Goal: Task Accomplishment & Management: Manage account settings

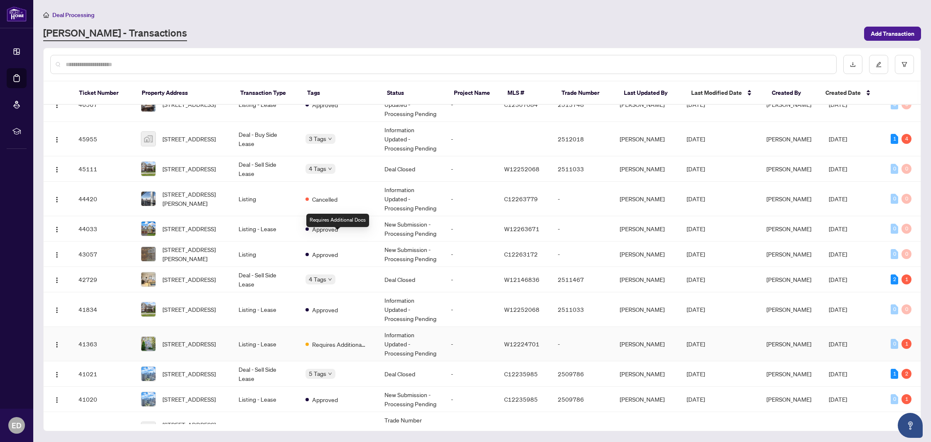
click at [310, 339] on div "Requires Additional Docs" at bounding box center [335, 344] width 61 height 10
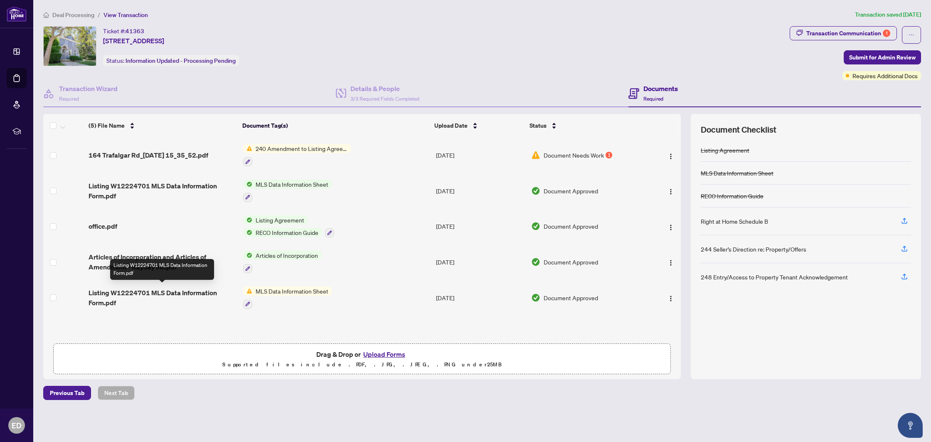
click at [175, 289] on span "Listing W12224701 MLS Data Information Form.pdf" at bounding box center [163, 298] width 148 height 20
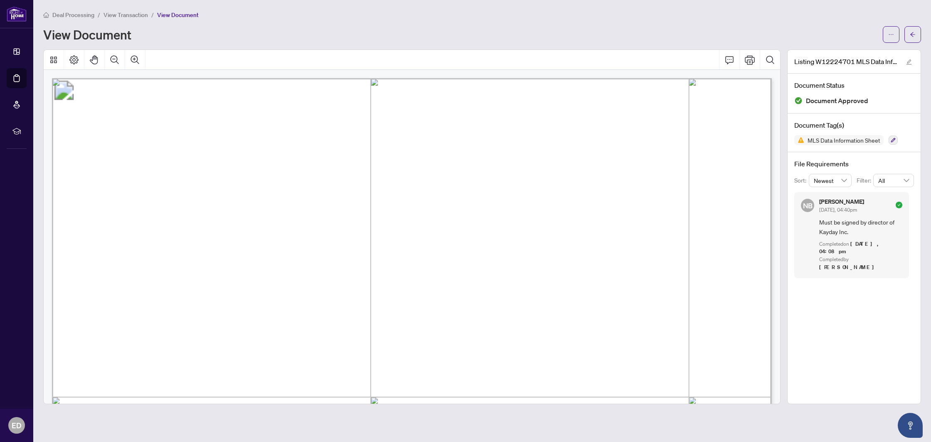
scroll to position [22, 0]
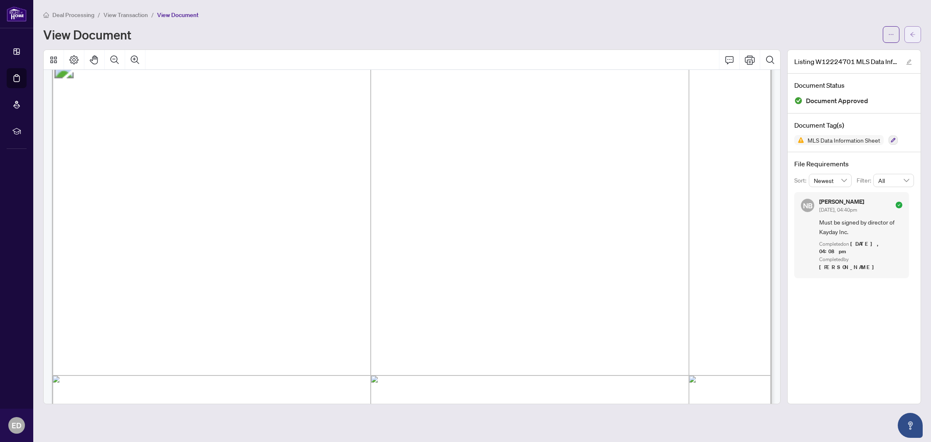
click at [908, 34] on button "button" at bounding box center [912, 34] width 17 height 17
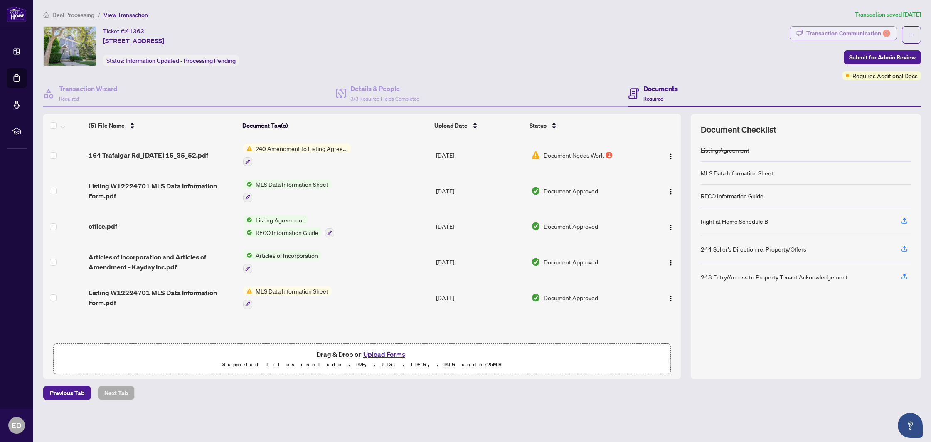
click at [841, 37] on div "Transaction Communication 1" at bounding box center [848, 33] width 84 height 13
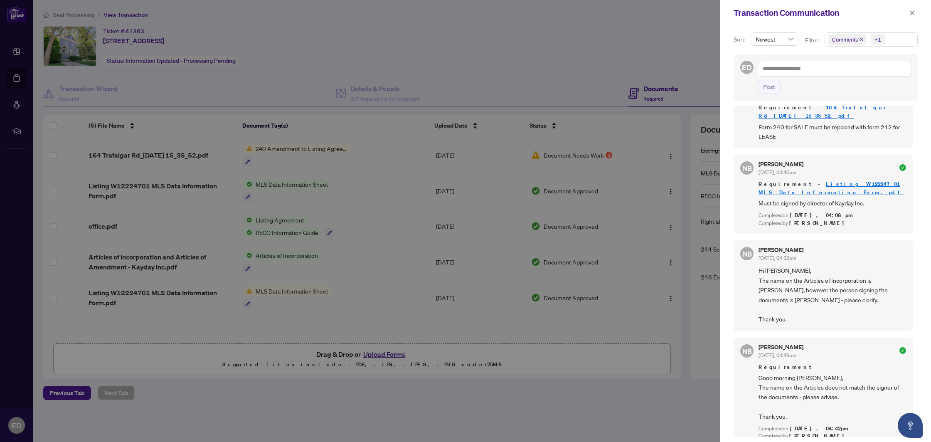
scroll to position [2, 0]
click at [615, 212] on div at bounding box center [465, 221] width 931 height 442
click at [912, 12] on icon "close" at bounding box center [912, 13] width 6 height 6
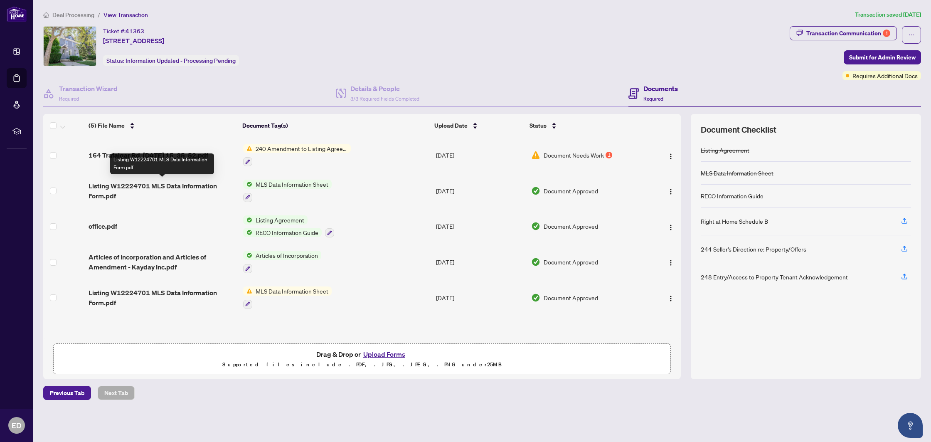
click at [189, 185] on span "Listing W12224701 MLS Data Information Form.pdf" at bounding box center [163, 191] width 148 height 20
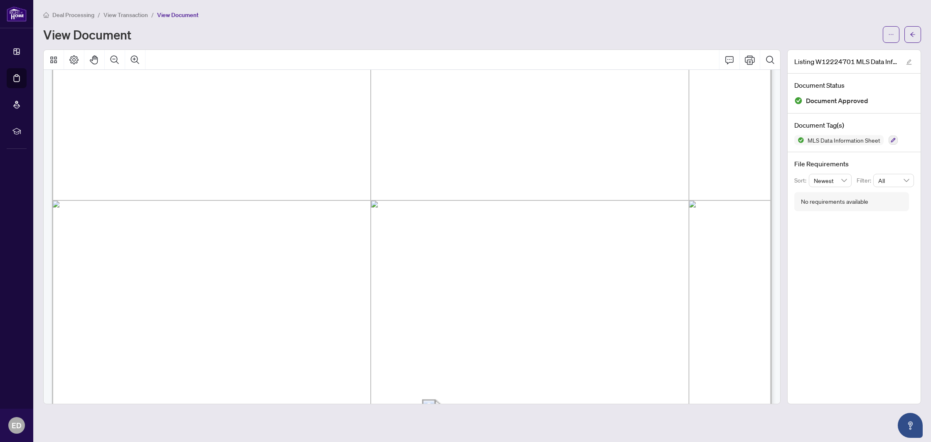
scroll to position [443, 0]
click at [916, 36] on button "button" at bounding box center [912, 34] width 17 height 17
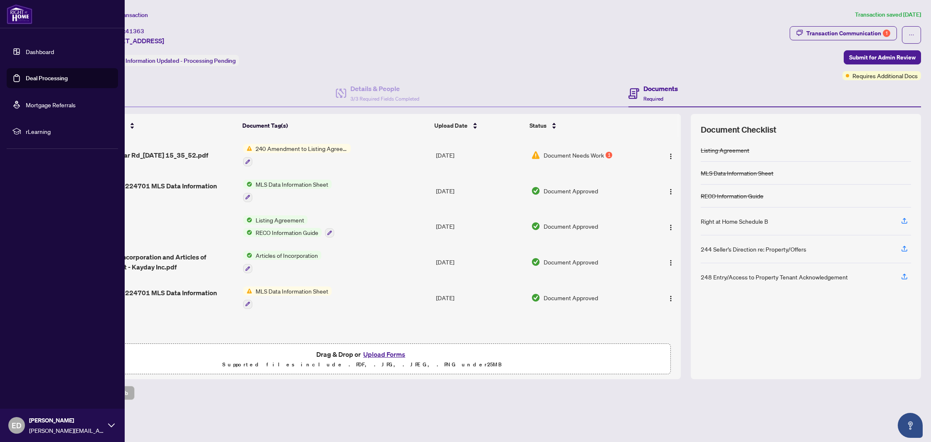
click at [30, 80] on link "Deal Processing" at bounding box center [47, 77] width 42 height 7
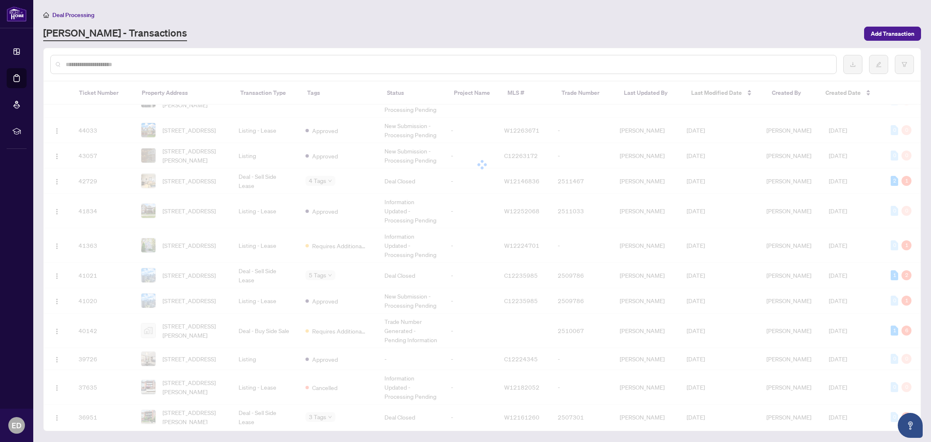
scroll to position [288, 0]
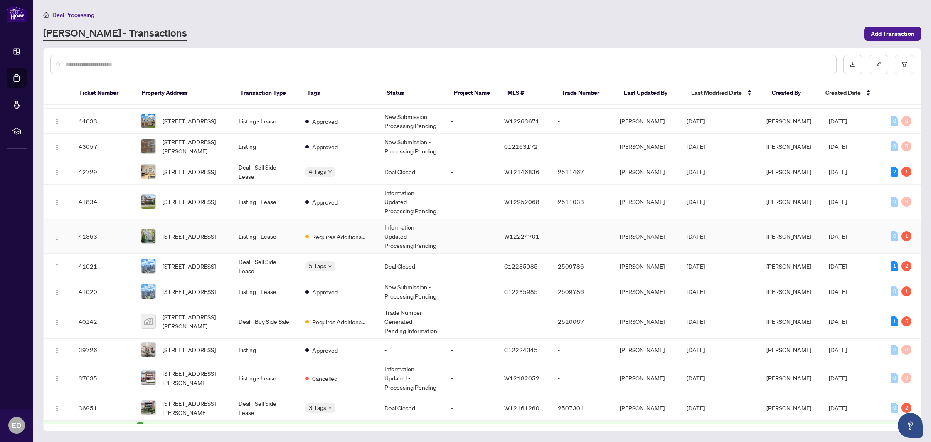
click at [375, 241] on td "Requires Additional Docs" at bounding box center [338, 236] width 79 height 34
